Goal: Task Accomplishment & Management: Use online tool/utility

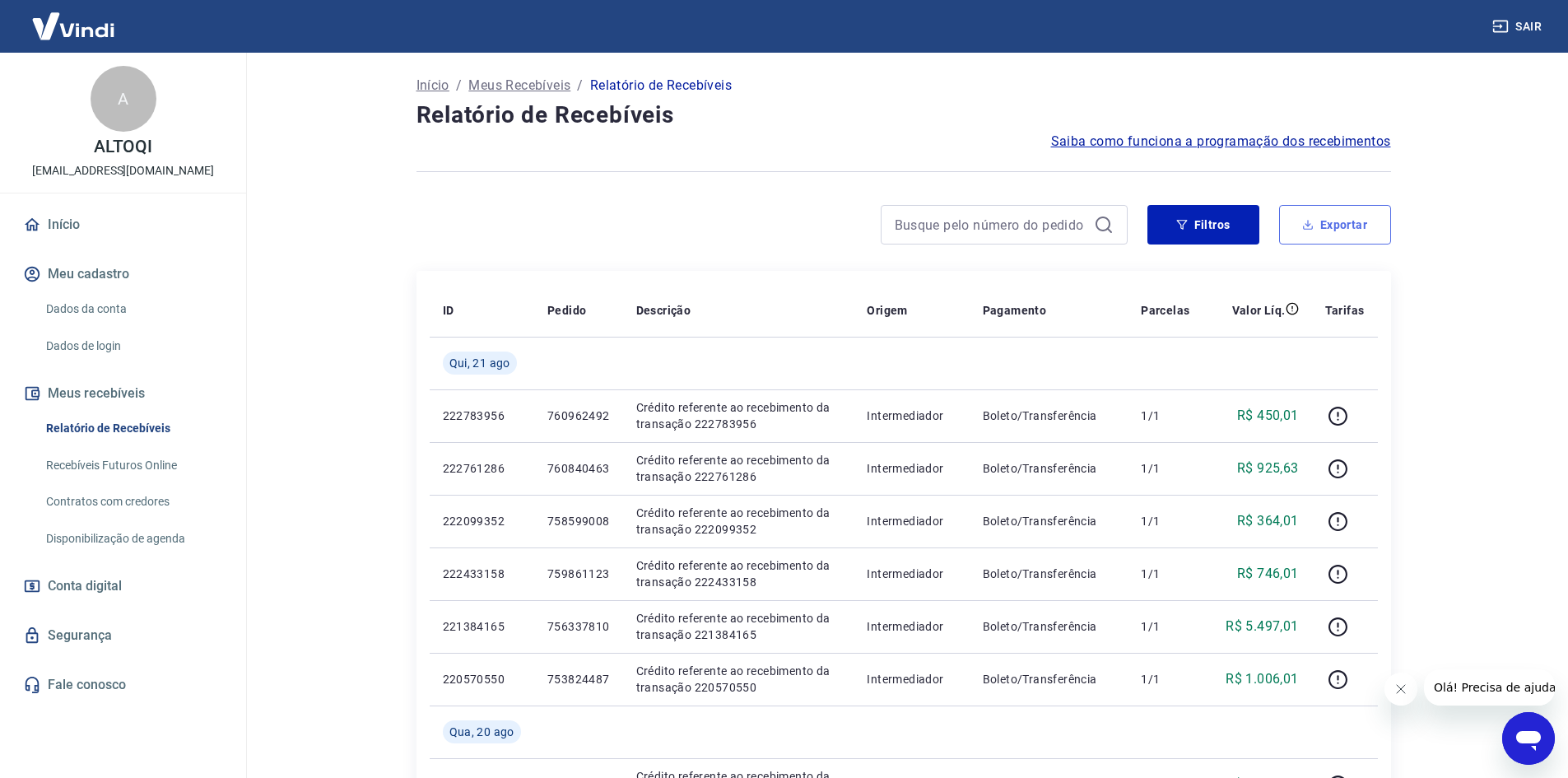
click at [1336, 228] on button "Exportar" at bounding box center [1334, 225] width 111 height 40
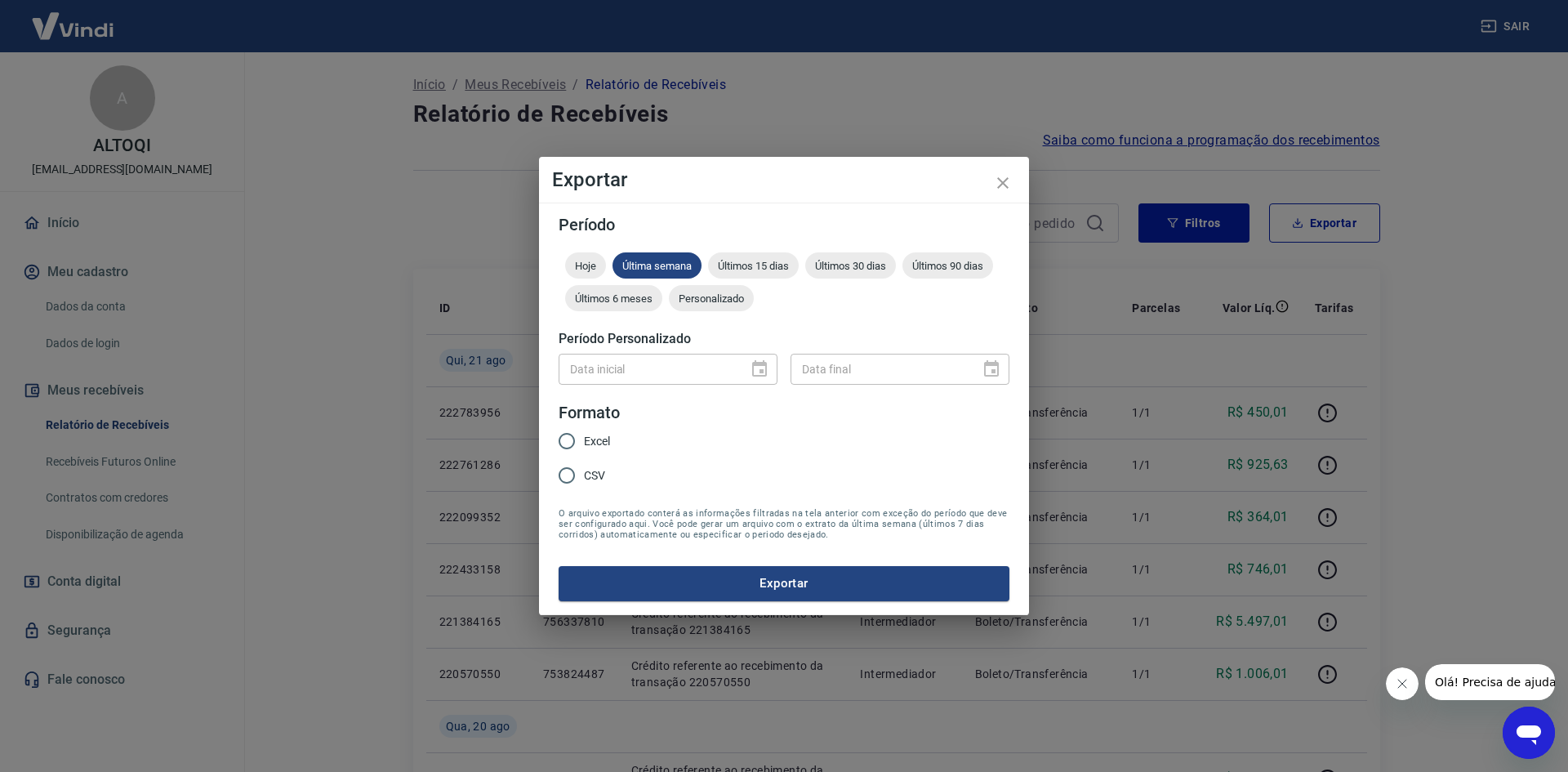
click at [606, 435] on span "Excel" at bounding box center [596, 441] width 26 height 17
click at [584, 435] on input "Excel" at bounding box center [567, 441] width 34 height 34
radio input "true"
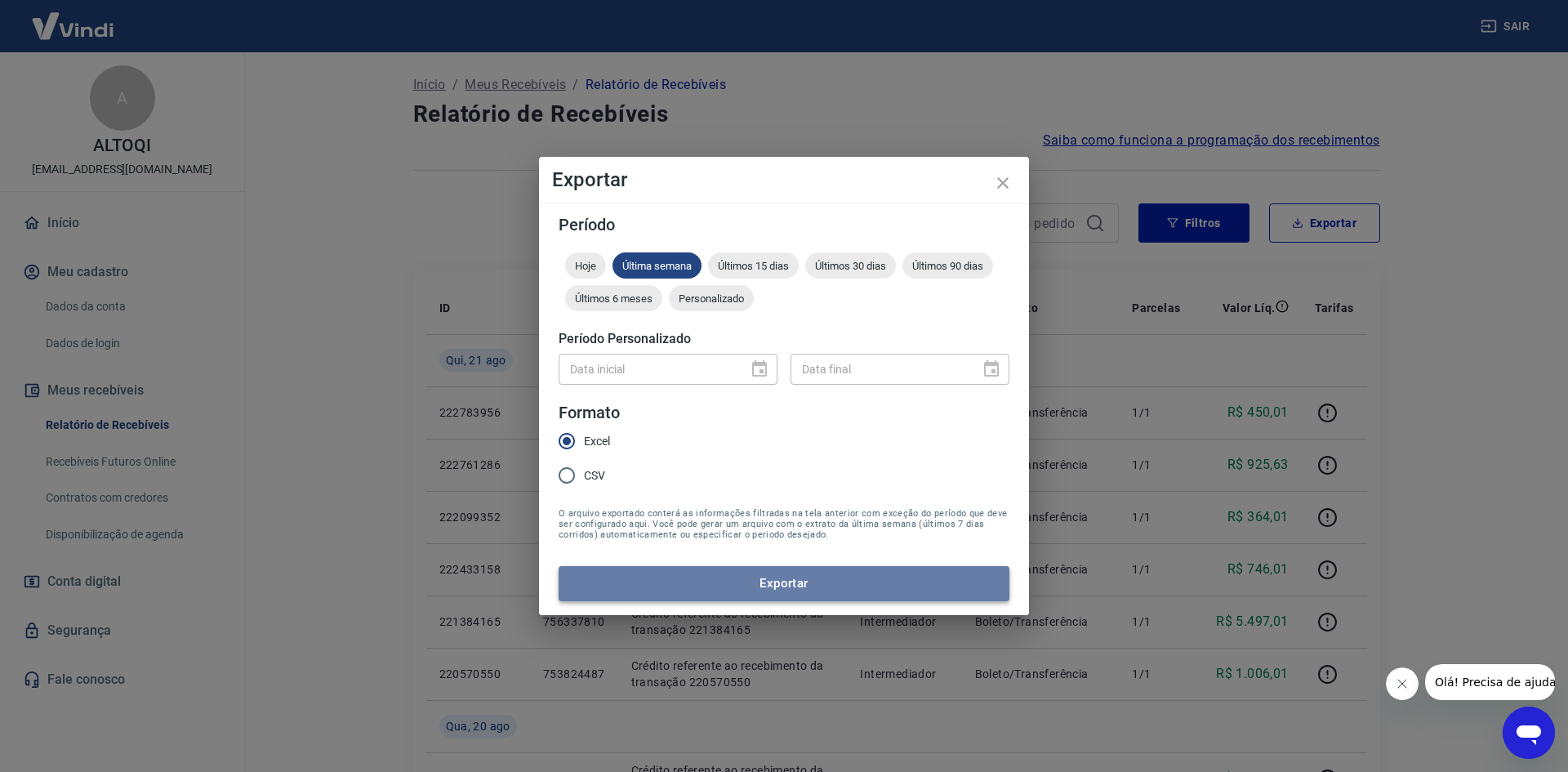
click at [819, 580] on button "Exportar" at bounding box center [784, 583] width 451 height 34
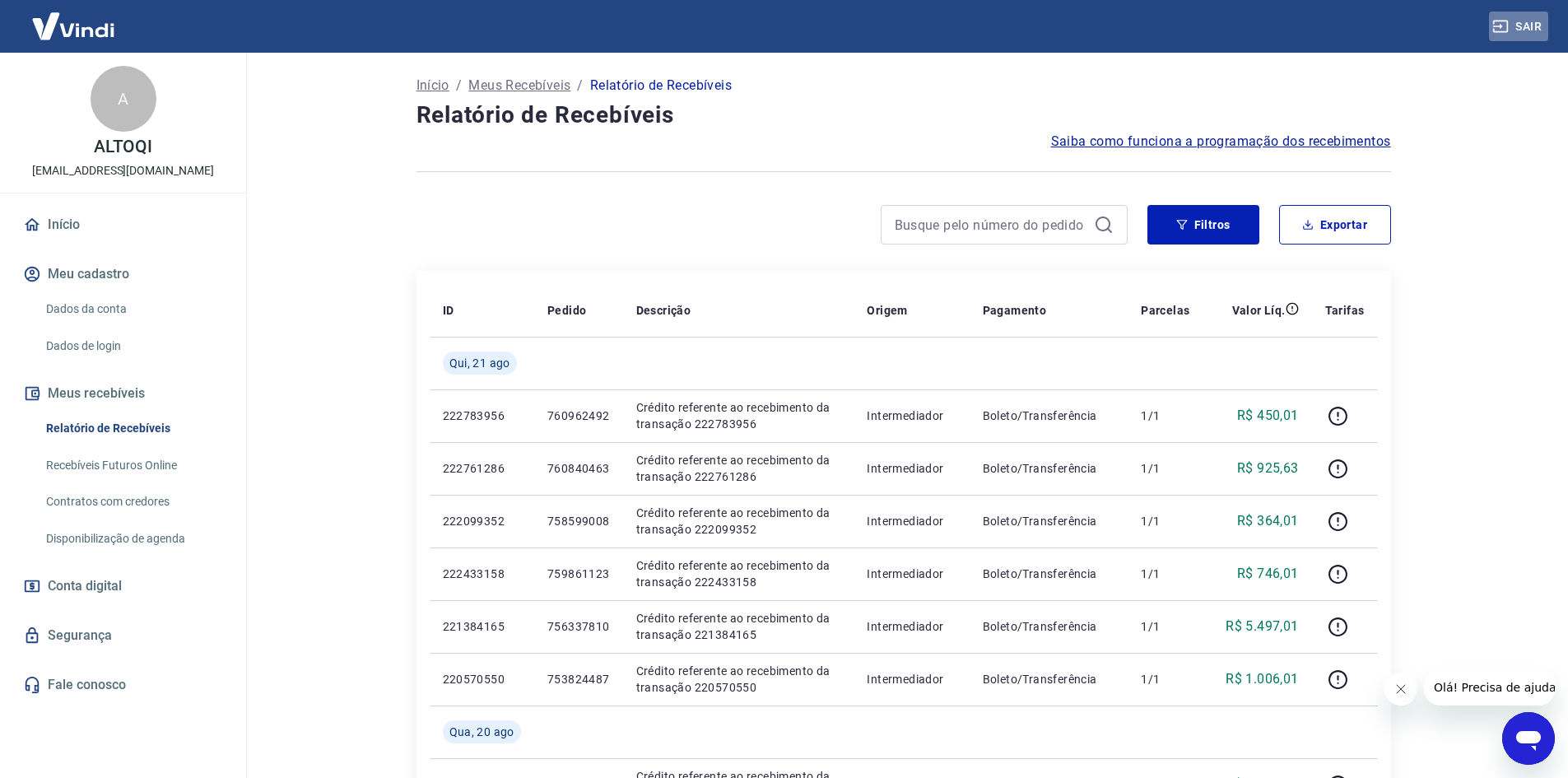
click at [1529, 21] on button "Sair" at bounding box center [1519, 27] width 59 height 31
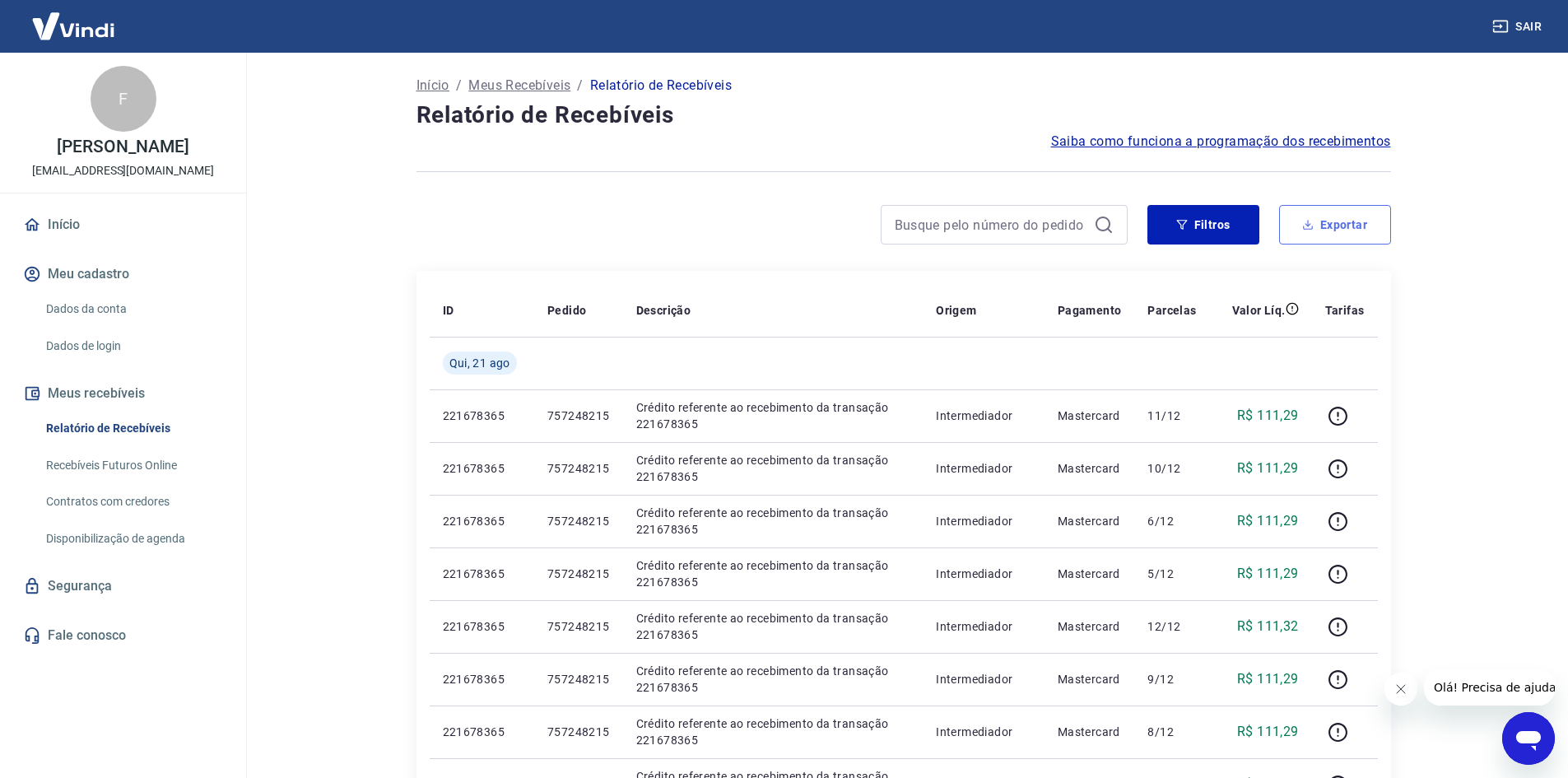
click at [1344, 225] on button "Exportar" at bounding box center [1334, 225] width 111 height 40
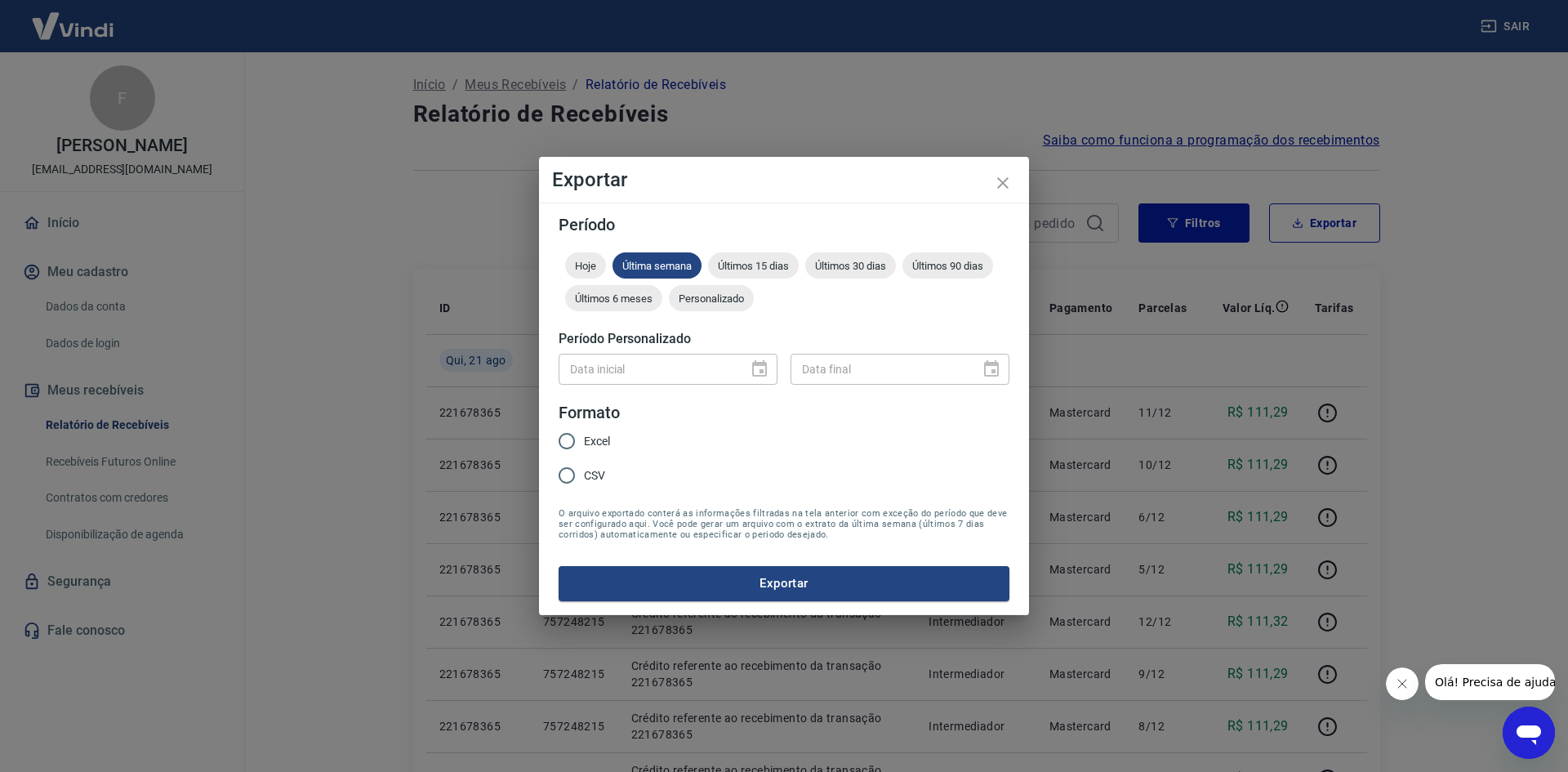
click at [597, 439] on span "Excel" at bounding box center [596, 441] width 26 height 17
click at [584, 439] on input "Excel" at bounding box center [567, 441] width 34 height 34
radio input "true"
click at [802, 580] on button "Exportar" at bounding box center [784, 583] width 451 height 34
